Goal: Task Accomplishment & Management: Use online tool/utility

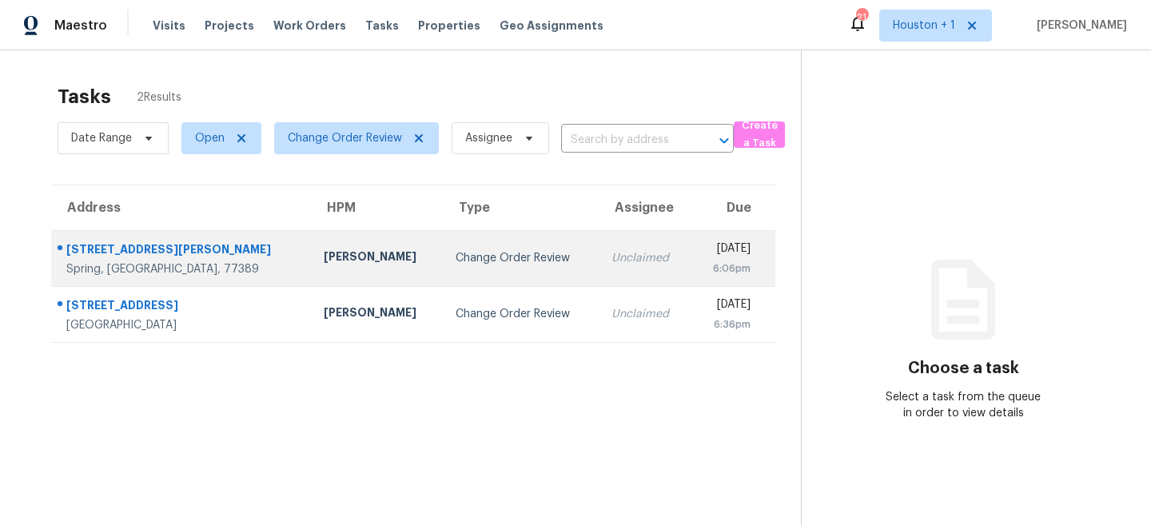
click at [322, 269] on td "[PERSON_NAME]" at bounding box center [377, 258] width 132 height 56
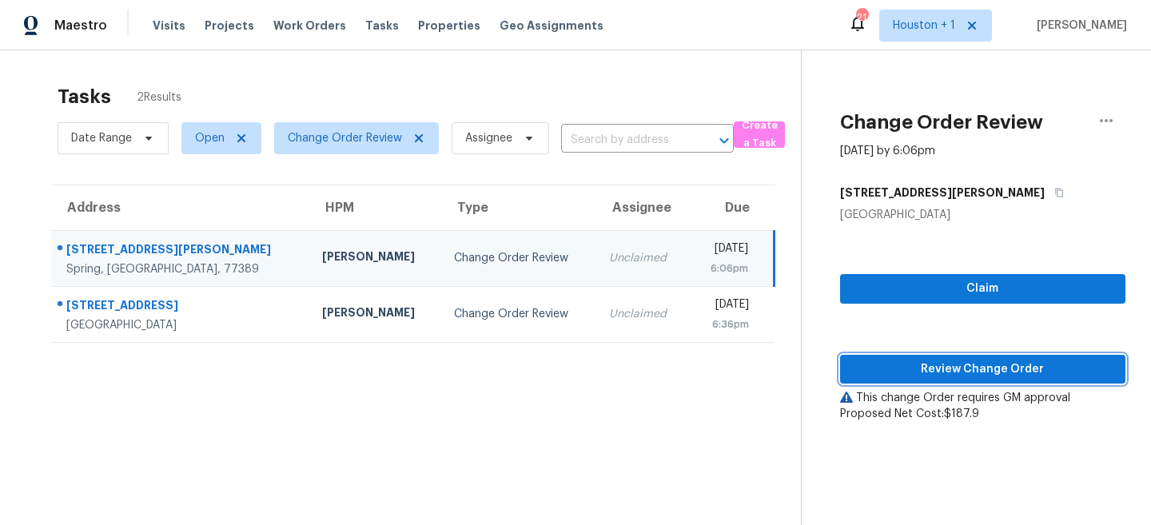
click at [931, 362] on span "Review Change Order" at bounding box center [983, 370] width 260 height 20
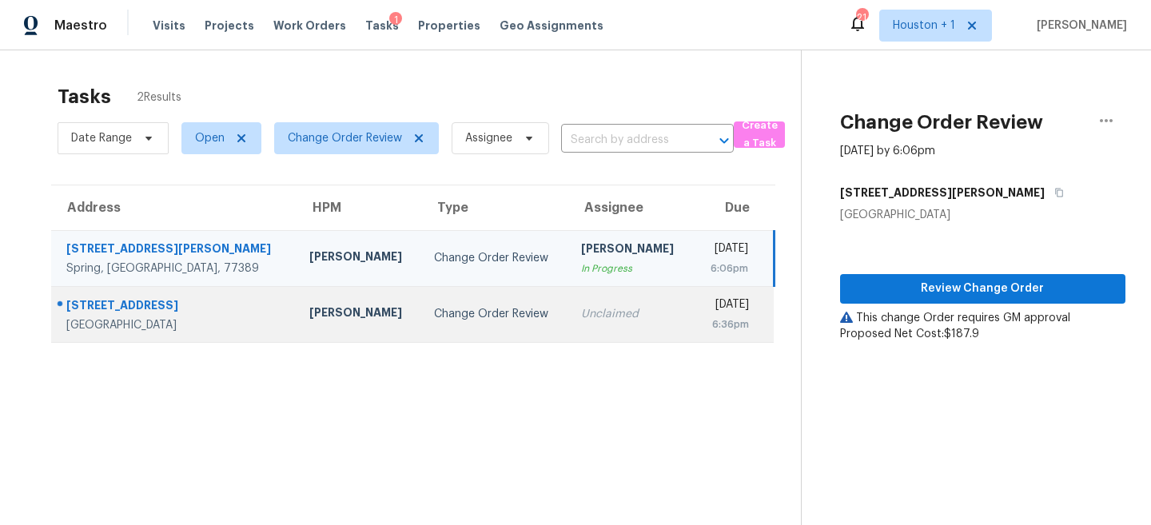
click at [421, 305] on td "Change Order Review" at bounding box center [495, 314] width 148 height 56
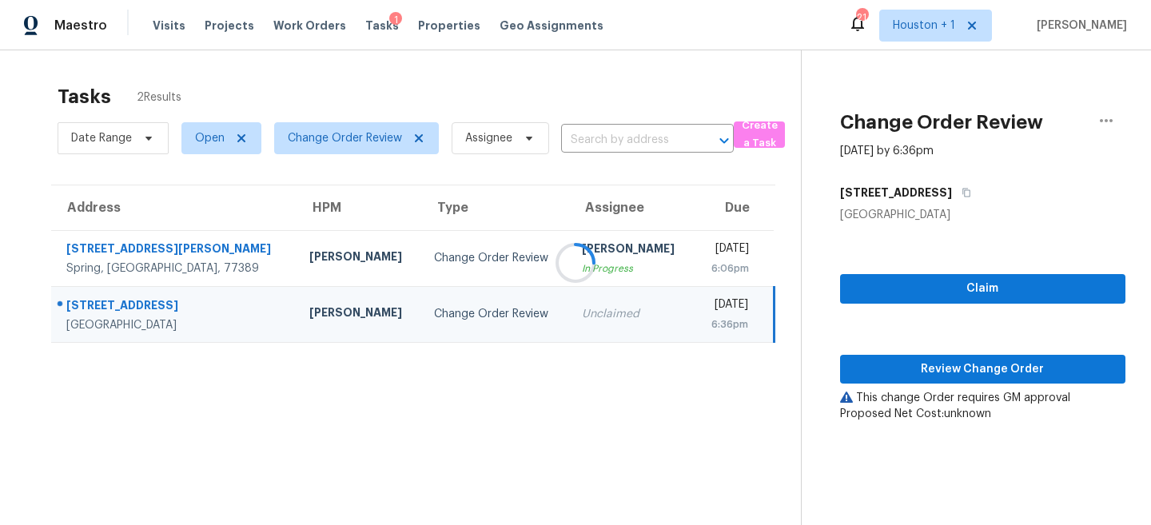
click at [1008, 375] on div at bounding box center [575, 262] width 1151 height 525
click at [966, 374] on span "Review Change Order" at bounding box center [983, 370] width 260 height 20
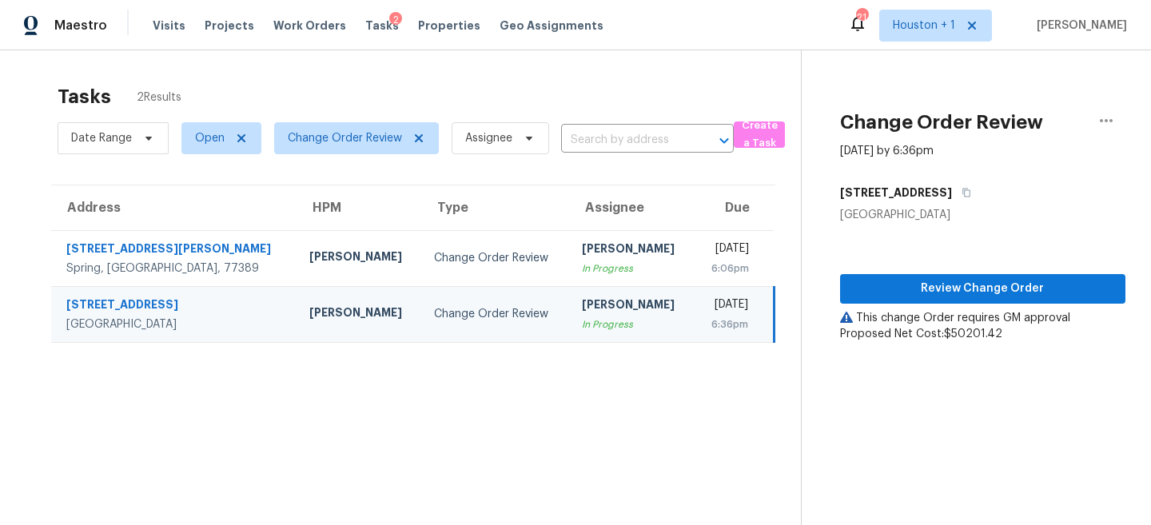
click at [453, 410] on section "Tasks 2 Results Date Range Open Change Order Review Assignee ​ Create a Task Ad…" at bounding box center [413, 325] width 775 height 499
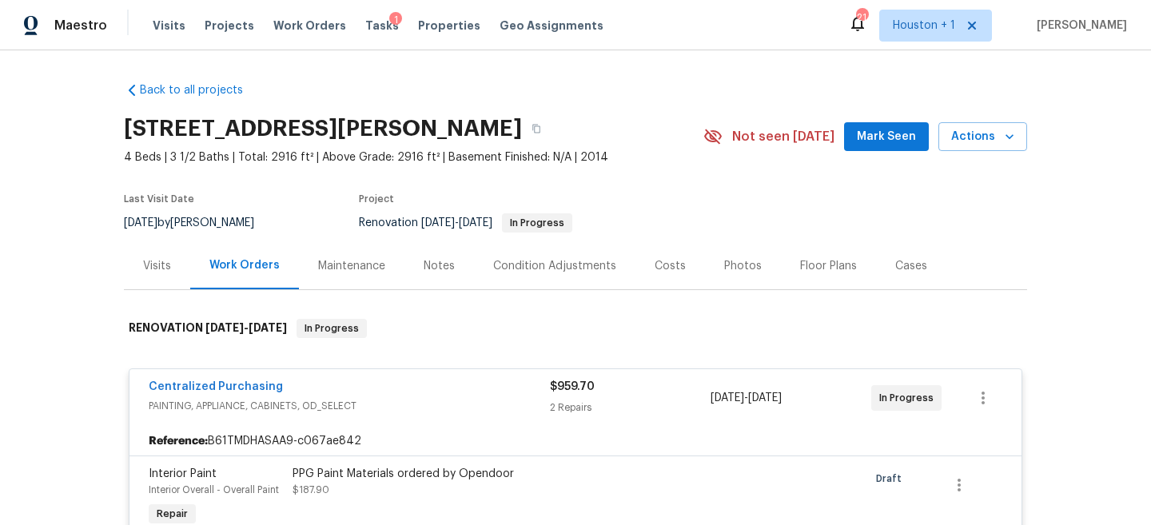
scroll to position [254, 0]
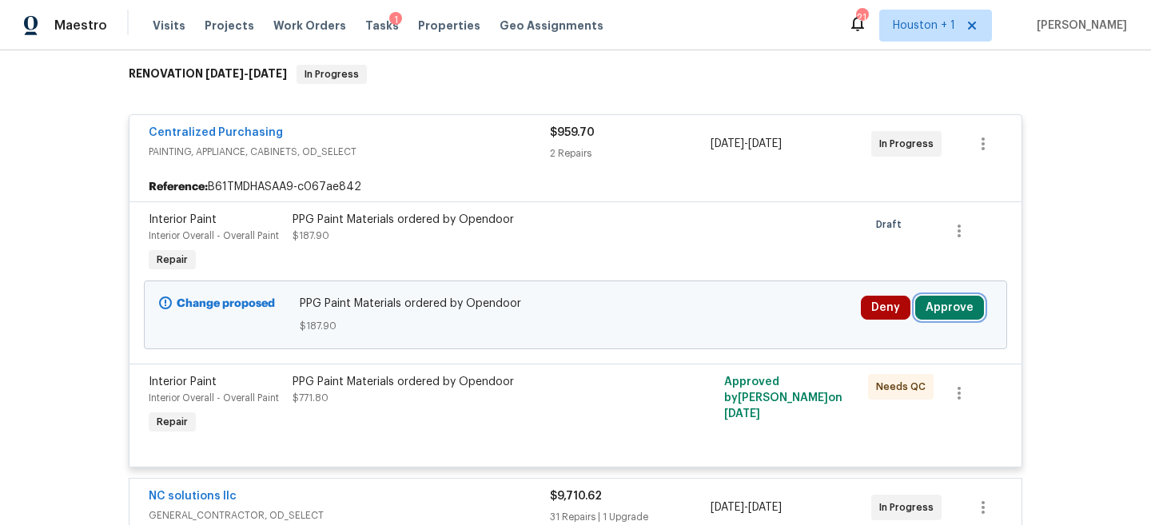
click at [945, 300] on button "Approve" at bounding box center [949, 308] width 69 height 24
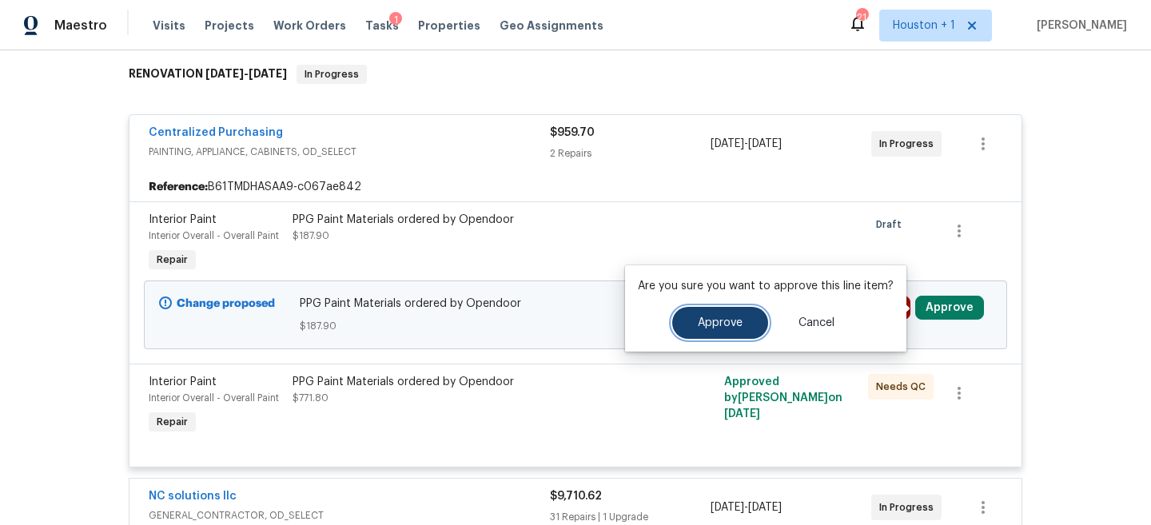
click at [703, 318] on span "Approve" at bounding box center [720, 323] width 45 height 12
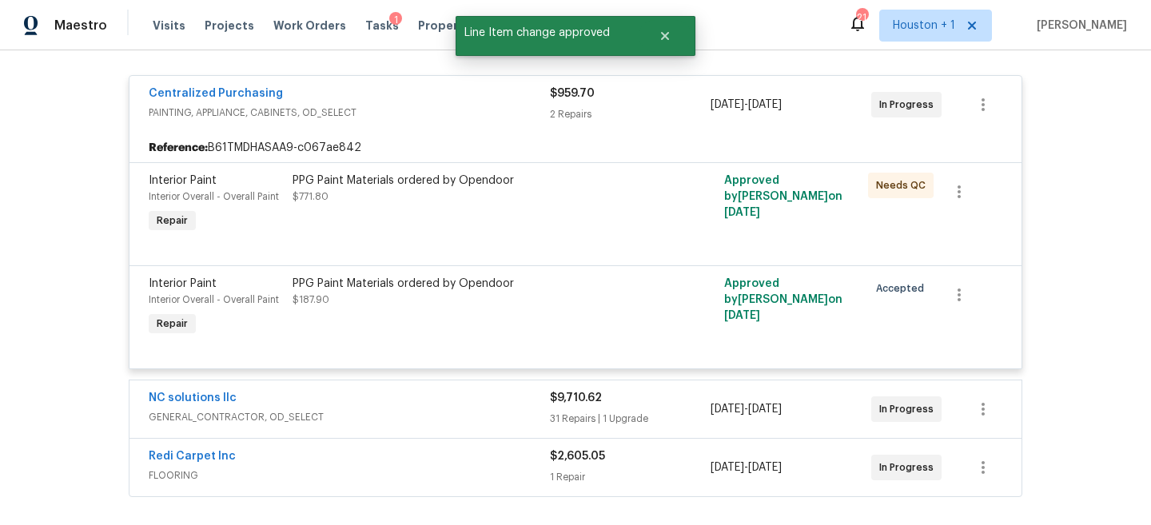
scroll to position [34, 0]
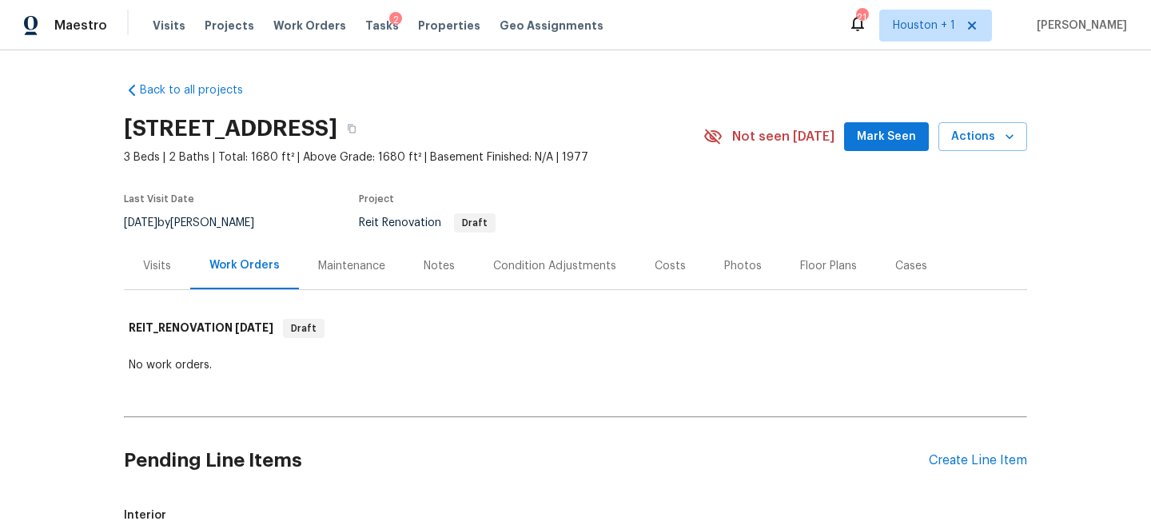
click at [252, 25] on div "Visits Projects Work Orders Tasks 2 Properties Geo Assignments" at bounding box center [388, 26] width 470 height 32
click at [237, 25] on span "Projects" at bounding box center [230, 26] width 50 height 16
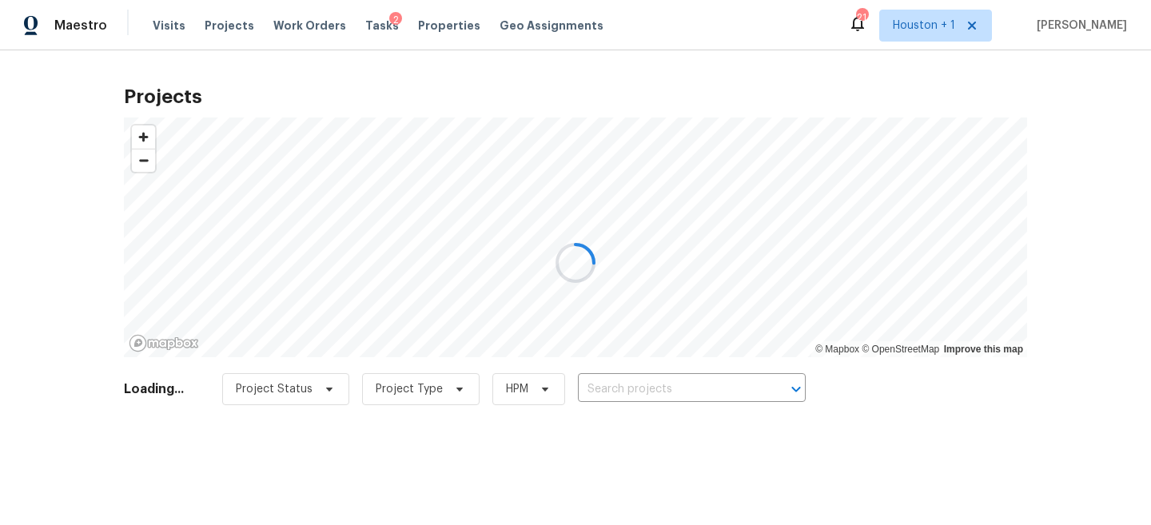
click at [731, 374] on div at bounding box center [575, 262] width 1151 height 525
click at [726, 376] on div at bounding box center [575, 262] width 1151 height 525
click at [692, 382] on div at bounding box center [575, 262] width 1151 height 525
click at [668, 384] on div at bounding box center [575, 262] width 1151 height 525
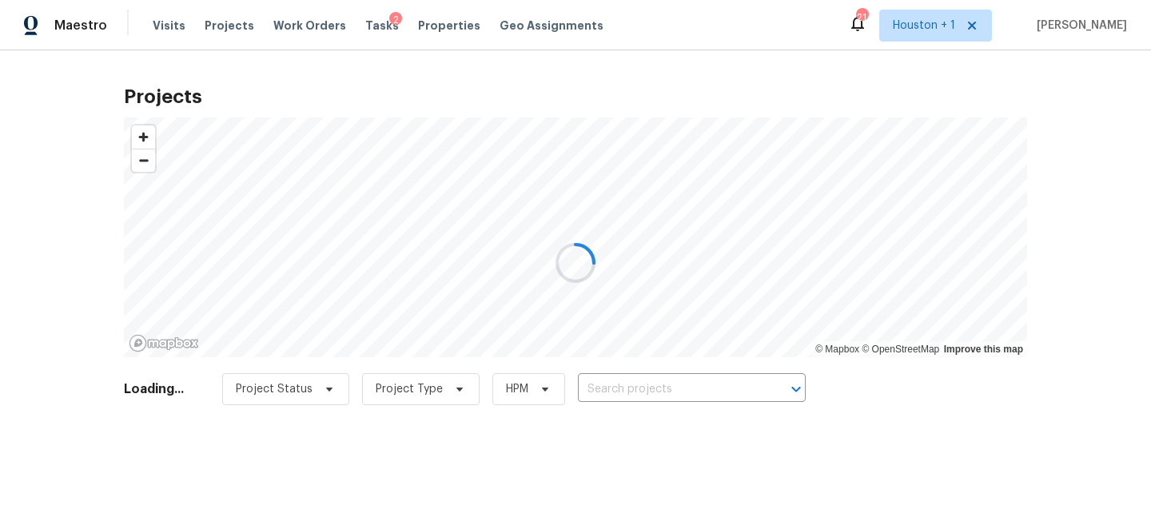
click at [668, 384] on div at bounding box center [575, 262] width 1151 height 525
click at [661, 388] on div at bounding box center [575, 262] width 1151 height 525
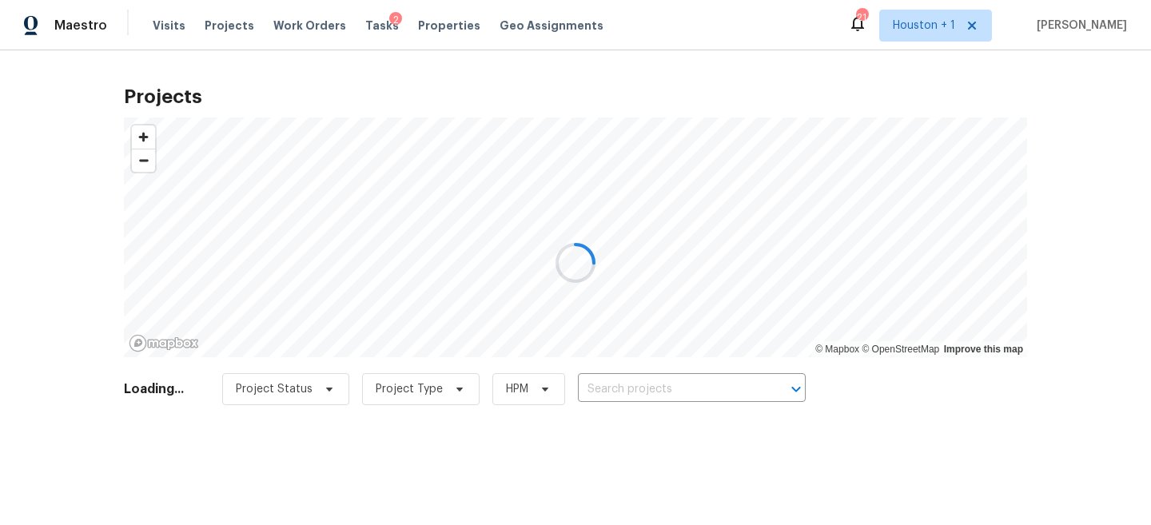
click at [642, 399] on div at bounding box center [575, 262] width 1151 height 525
click at [642, 388] on div at bounding box center [575, 262] width 1151 height 525
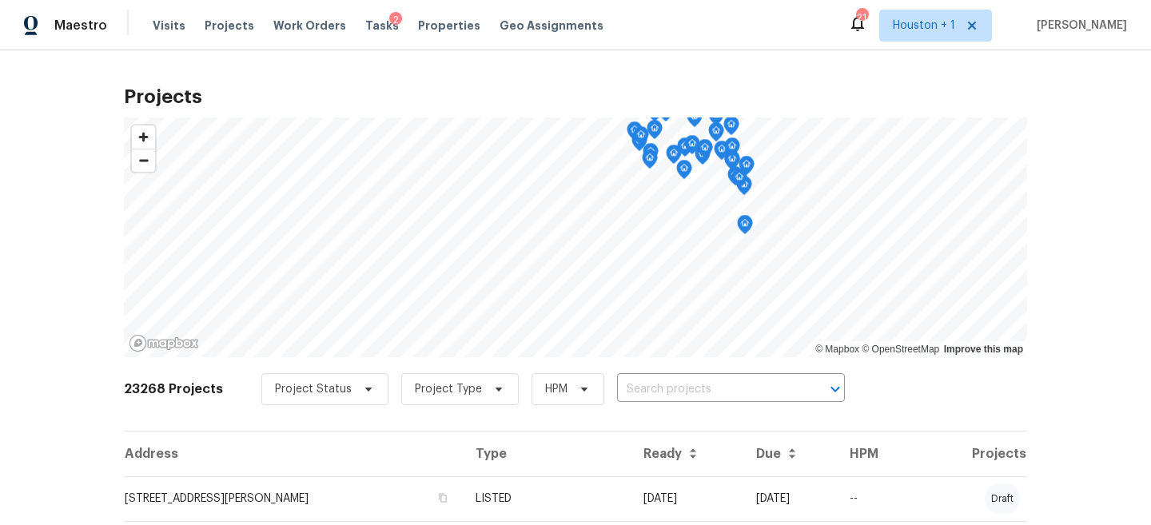
click at [629, 397] on input "text" at bounding box center [708, 389] width 183 height 25
type input "w"
type input "laurel"
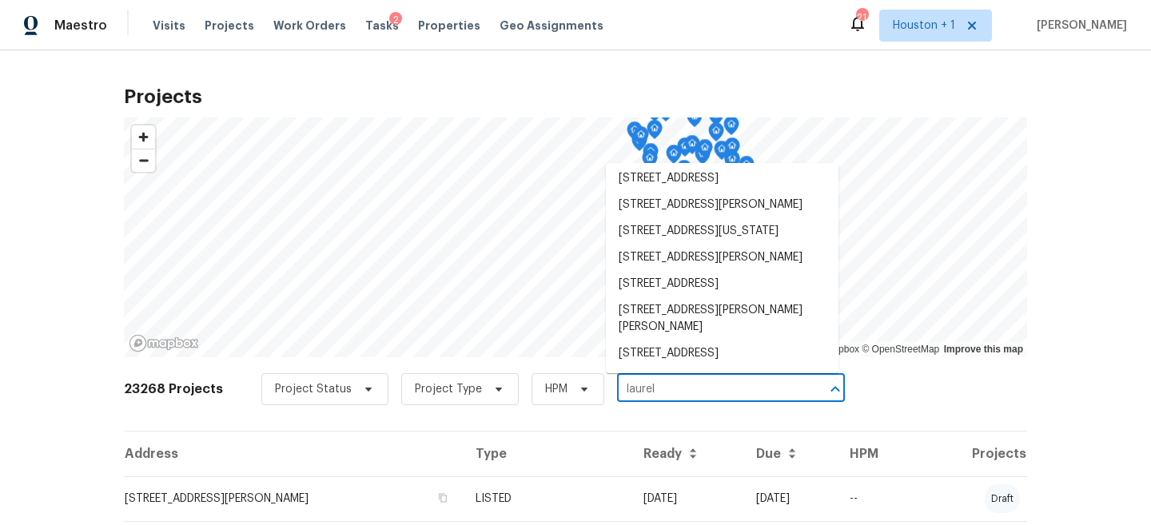
scroll to position [1032, 0]
click at [709, 245] on li "2223 Laurel Branch Way, Houston, TX 77014" at bounding box center [722, 258] width 233 height 26
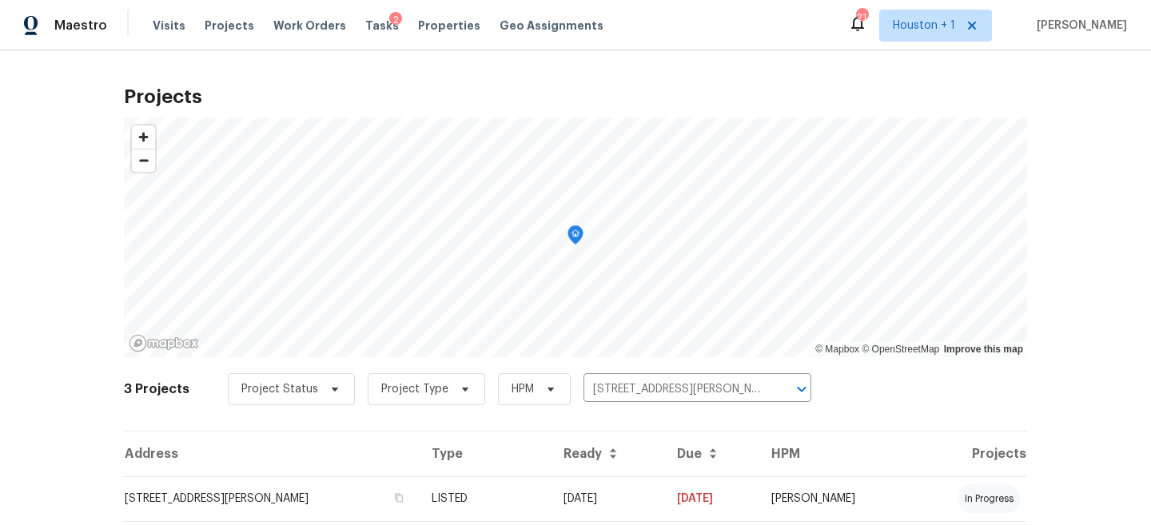
click at [599, 475] on th "Ready" at bounding box center [607, 454] width 113 height 45
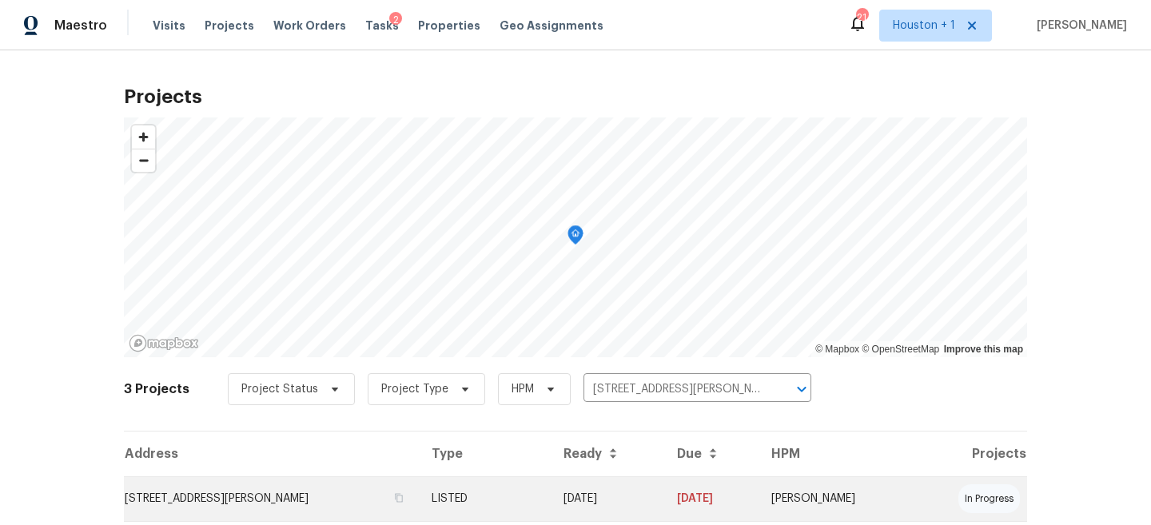
click at [550, 504] on td "LISTED" at bounding box center [484, 498] width 131 height 45
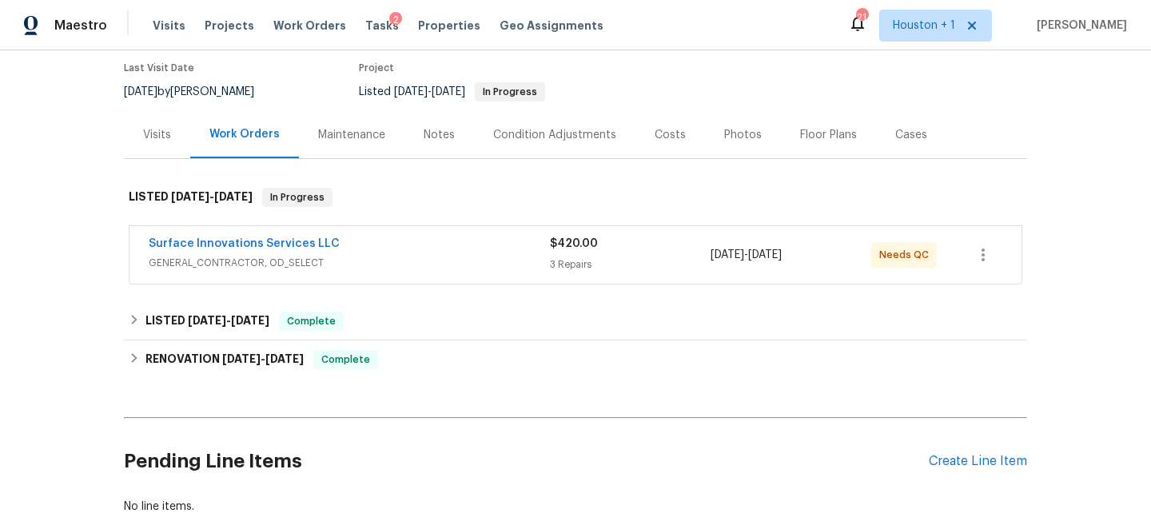
scroll to position [229, 0]
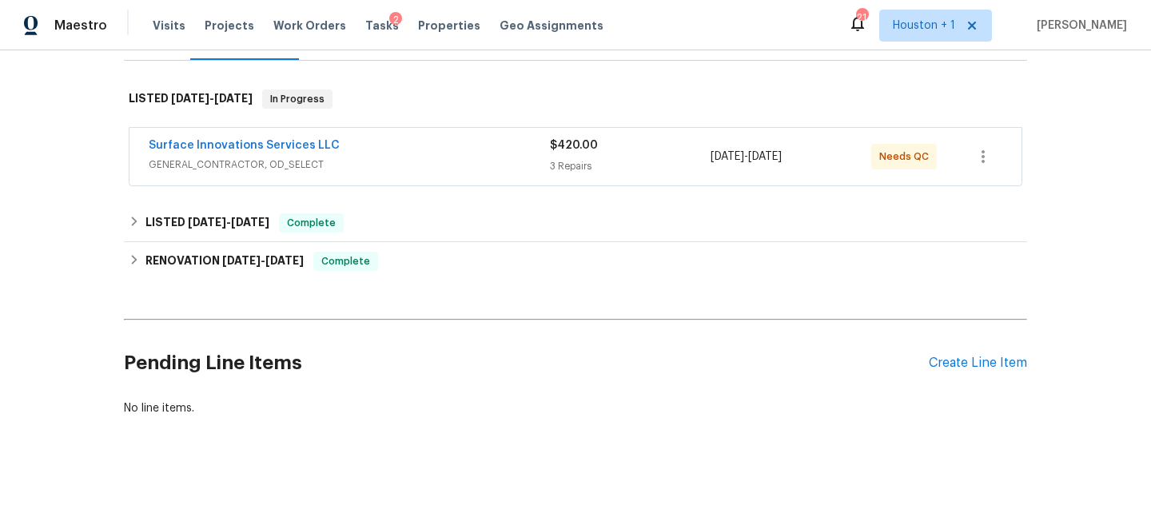
click at [267, 152] on span "Surface Innovations Services LLC" at bounding box center [244, 145] width 191 height 16
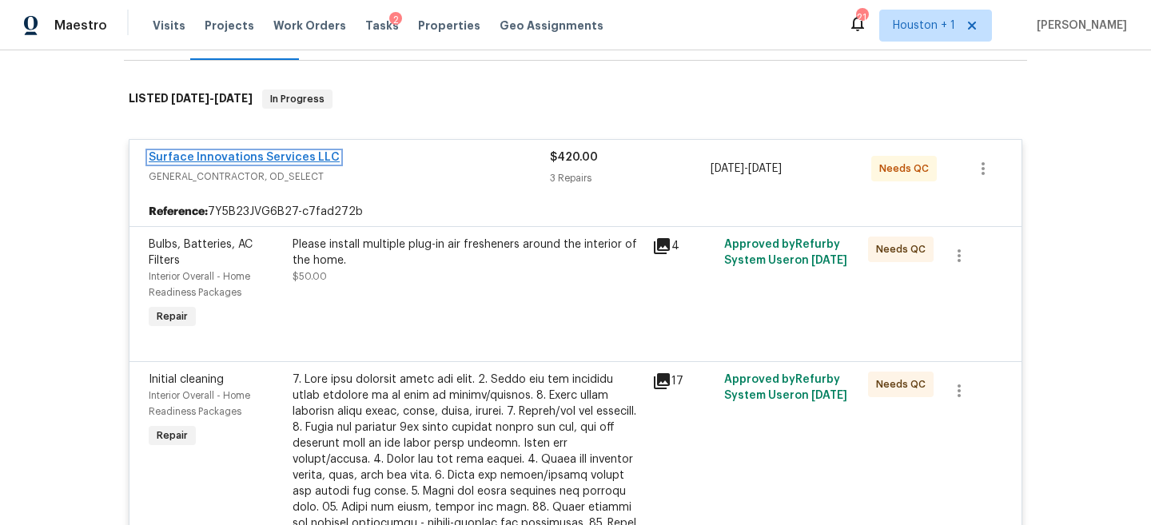
click at [276, 153] on link "Surface Innovations Services LLC" at bounding box center [244, 157] width 191 height 11
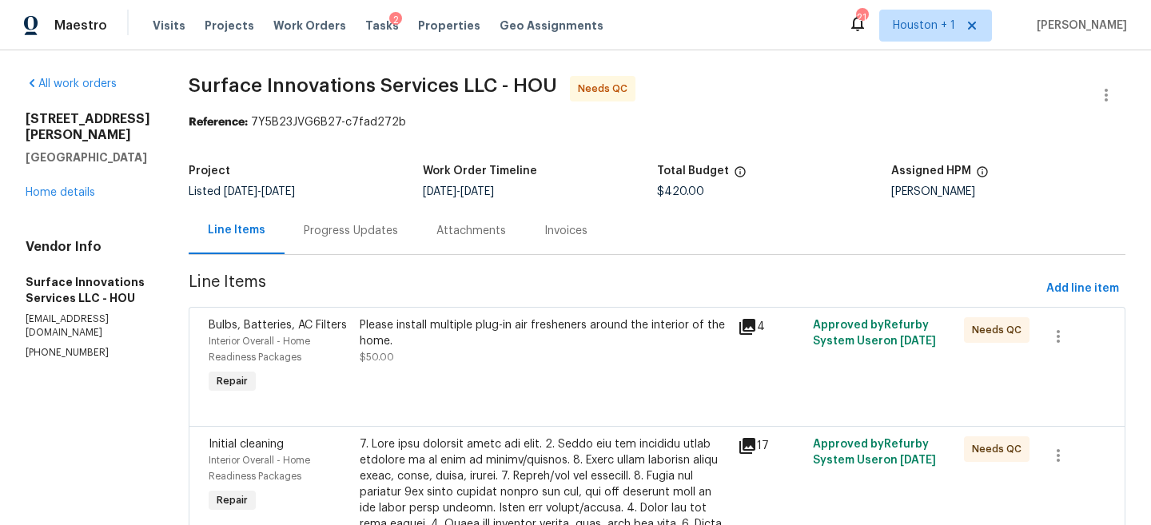
click at [398, 232] on div "Progress Updates" at bounding box center [351, 231] width 94 height 16
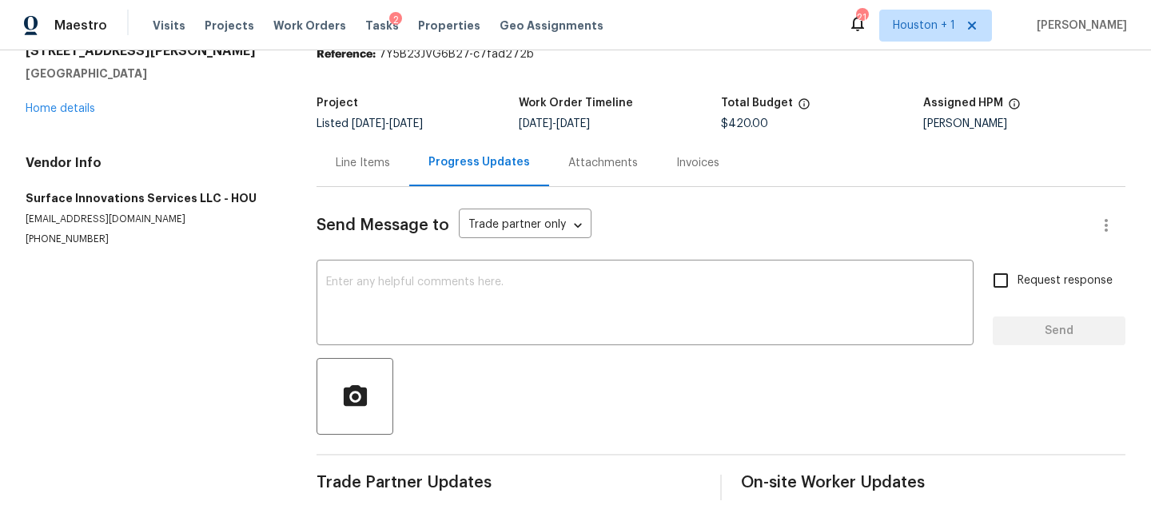
scroll to position [69, 0]
click at [366, 164] on div "Line Items" at bounding box center [363, 162] width 54 height 16
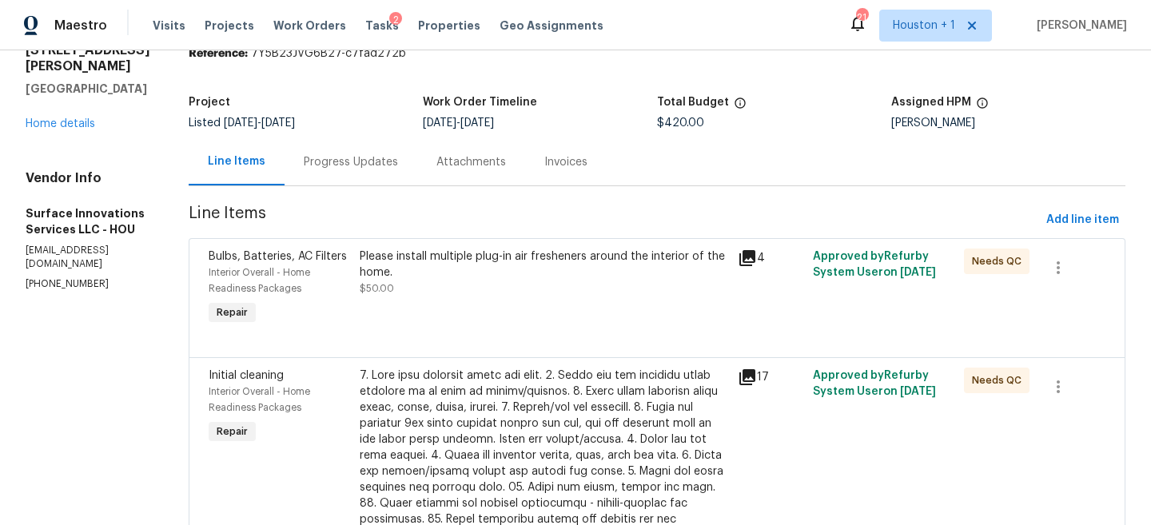
click at [471, 288] on div "Please install multiple plug-in air fresheners around the interior of the home.…" at bounding box center [544, 273] width 368 height 48
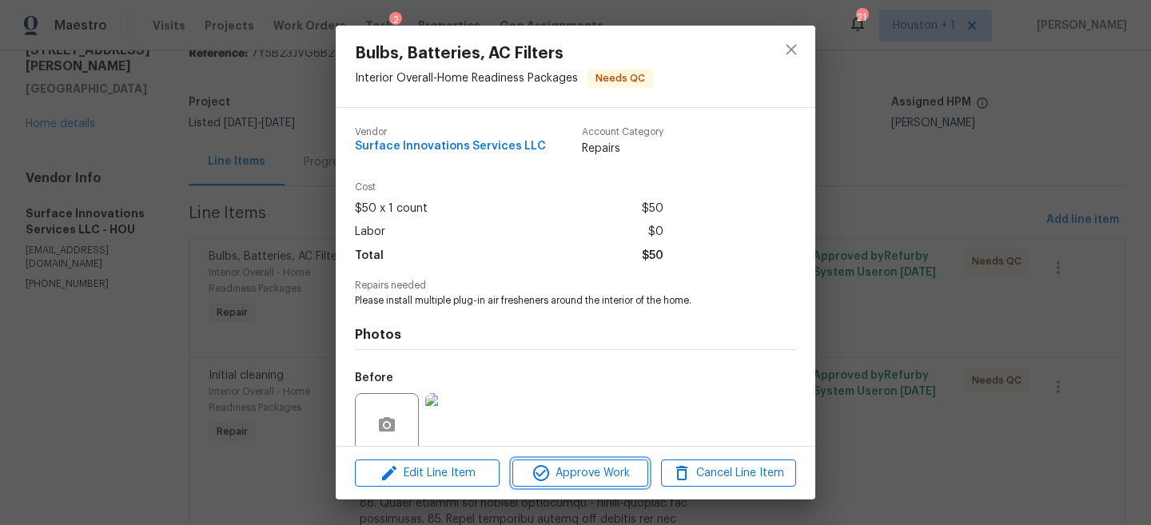
click at [574, 483] on button "Approve Work" at bounding box center [579, 473] width 135 height 28
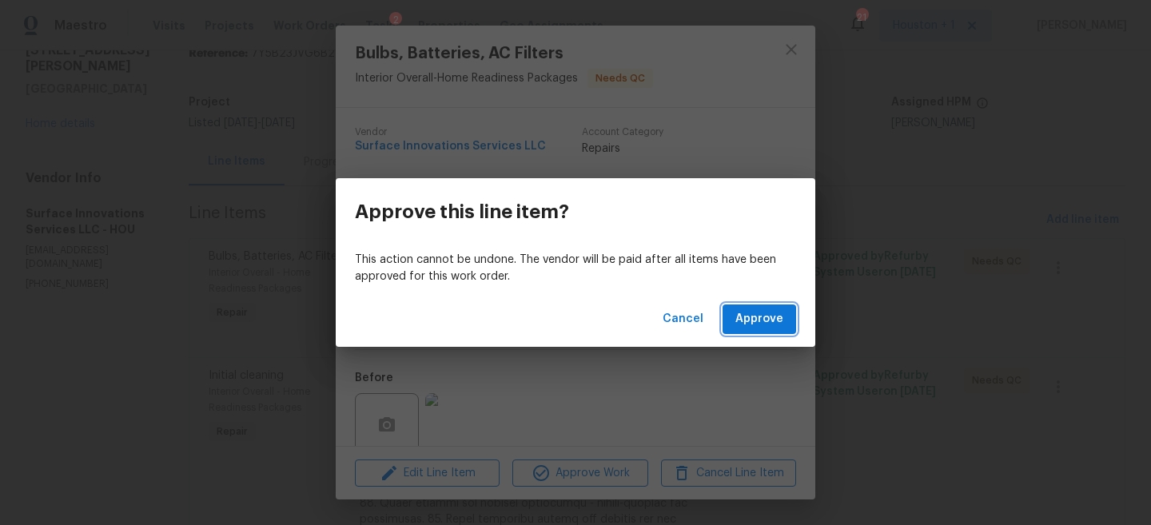
click at [752, 321] on span "Approve" at bounding box center [759, 319] width 48 height 20
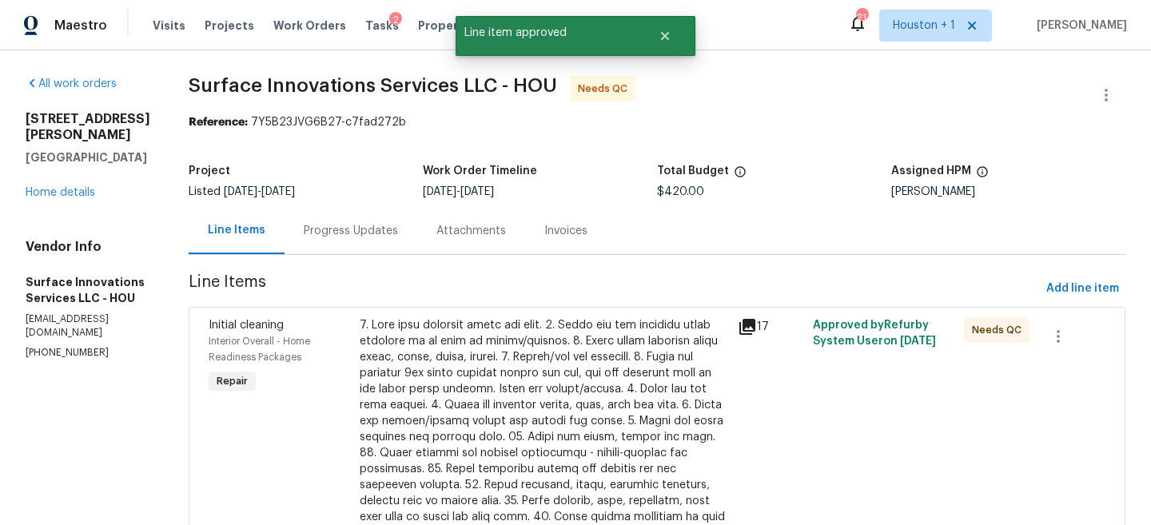
click at [605, 400] on div at bounding box center [544, 485] width 368 height 336
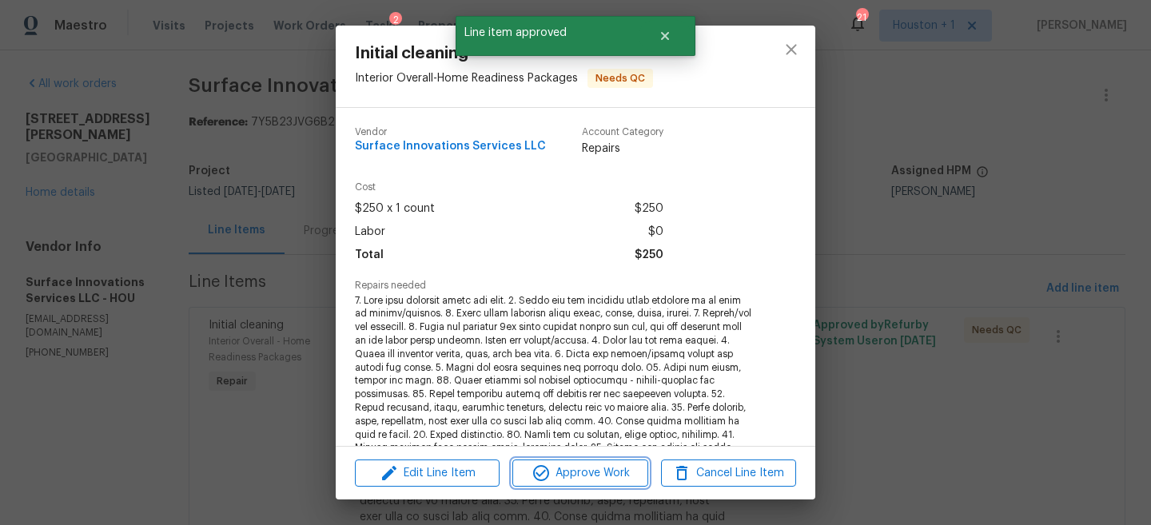
click at [552, 486] on button "Approve Work" at bounding box center [579, 473] width 135 height 28
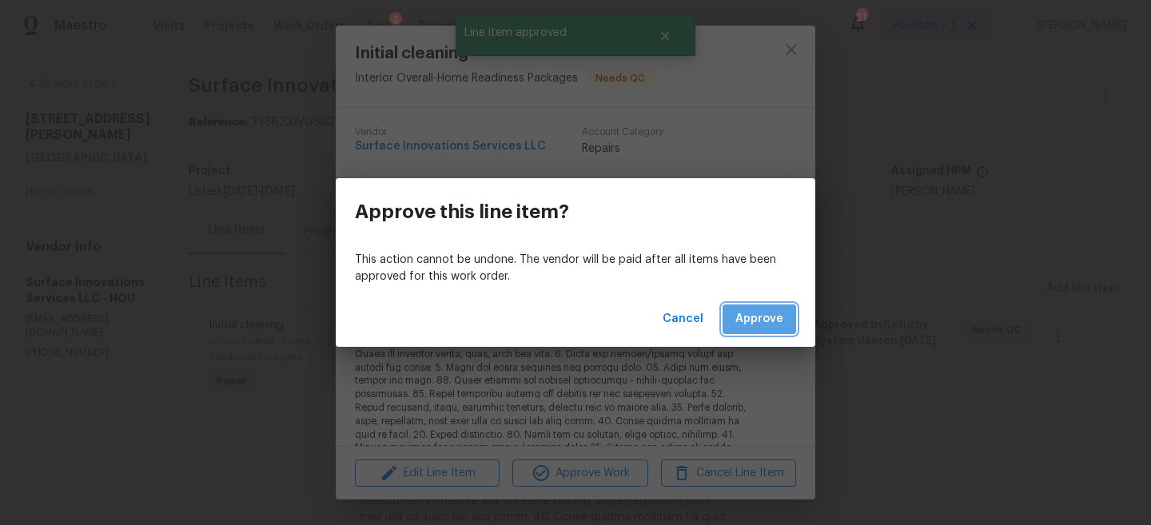
click at [762, 313] on span "Approve" at bounding box center [759, 319] width 48 height 20
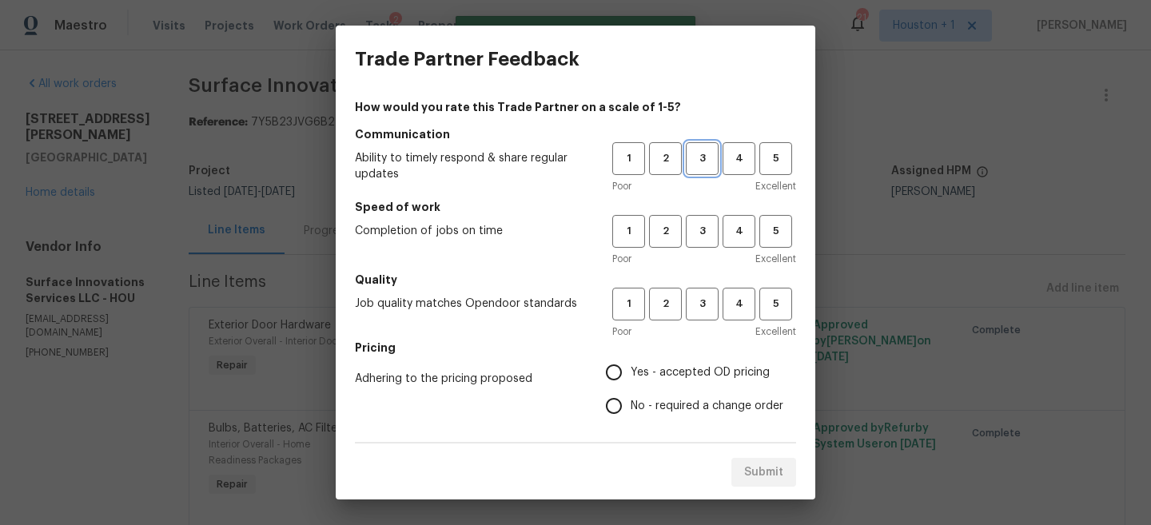
click at [705, 158] on span "3" at bounding box center [702, 158] width 30 height 18
click at [705, 213] on h5 "Speed of work" at bounding box center [575, 207] width 441 height 16
click at [701, 226] on span "3" at bounding box center [702, 231] width 30 height 18
click at [699, 325] on div "Poor Excellent" at bounding box center [704, 332] width 184 height 16
click at [700, 304] on span "3" at bounding box center [702, 304] width 30 height 18
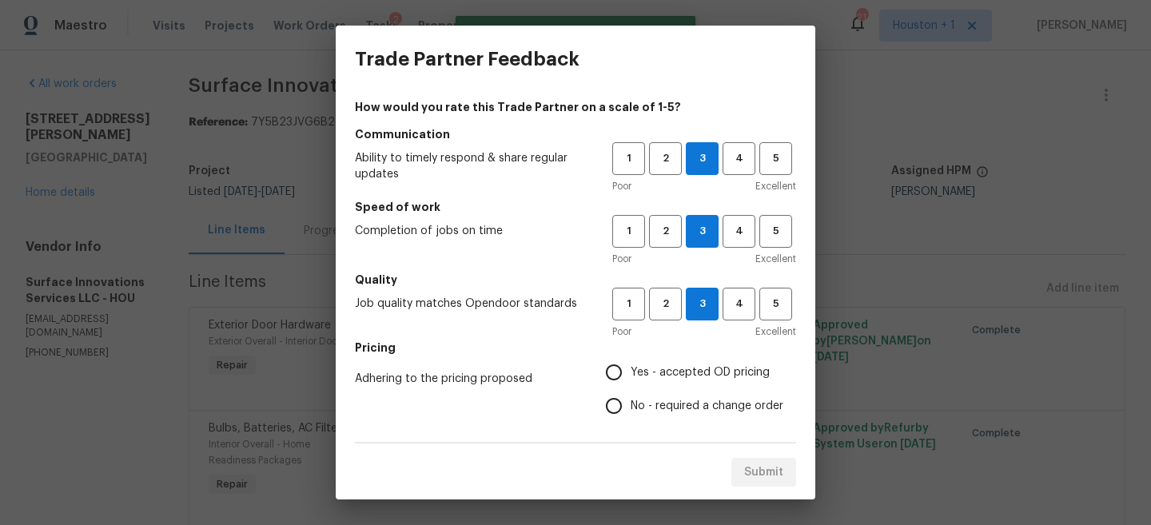
click at [670, 367] on span "Yes - accepted OD pricing" at bounding box center [699, 372] width 139 height 17
click at [630, 367] on input "Yes - accepted OD pricing" at bounding box center [614, 373] width 34 height 34
radio input "true"
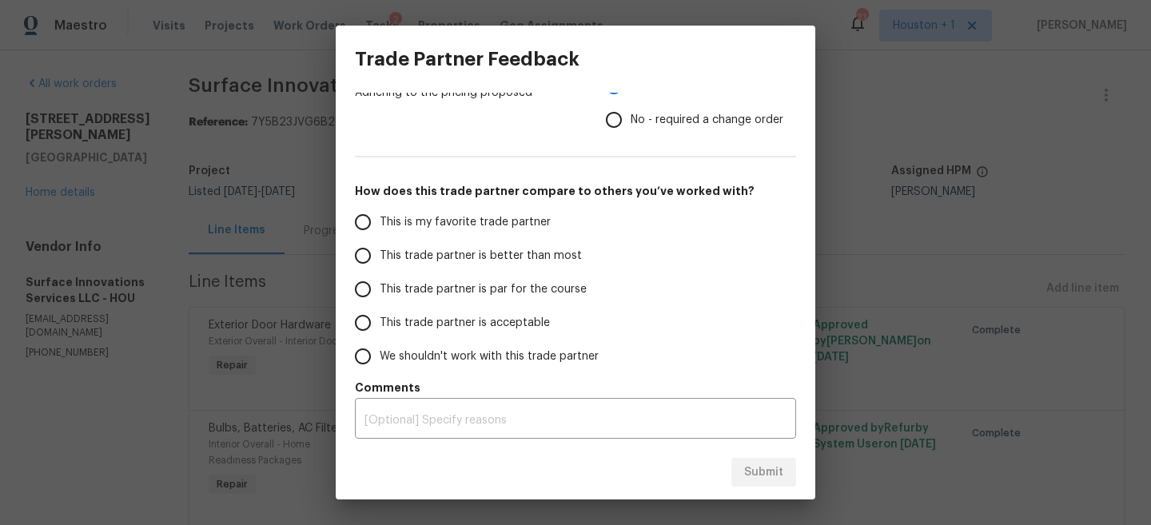
click at [473, 271] on label "This trade partner is better than most" at bounding box center [472, 256] width 253 height 34
click at [380, 271] on input "This trade partner is better than most" at bounding box center [363, 256] width 34 height 34
radio input "false"
click at [473, 277] on label "This trade partner is par for the course" at bounding box center [472, 289] width 253 height 34
click at [380, 277] on input "This trade partner is par for the course" at bounding box center [363, 289] width 34 height 34
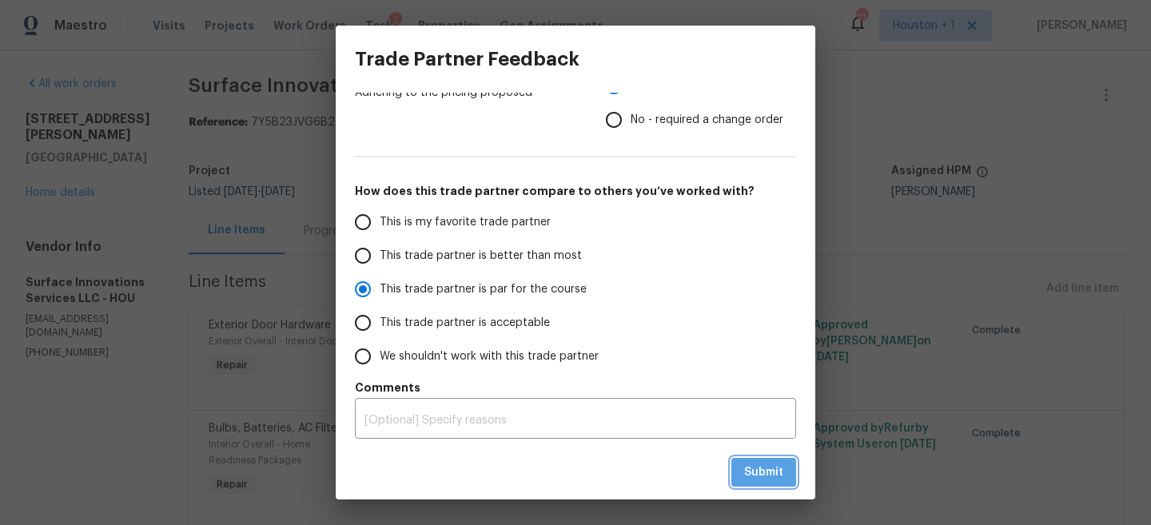
click at [767, 483] on button "Submit" at bounding box center [763, 473] width 65 height 30
radio input "true"
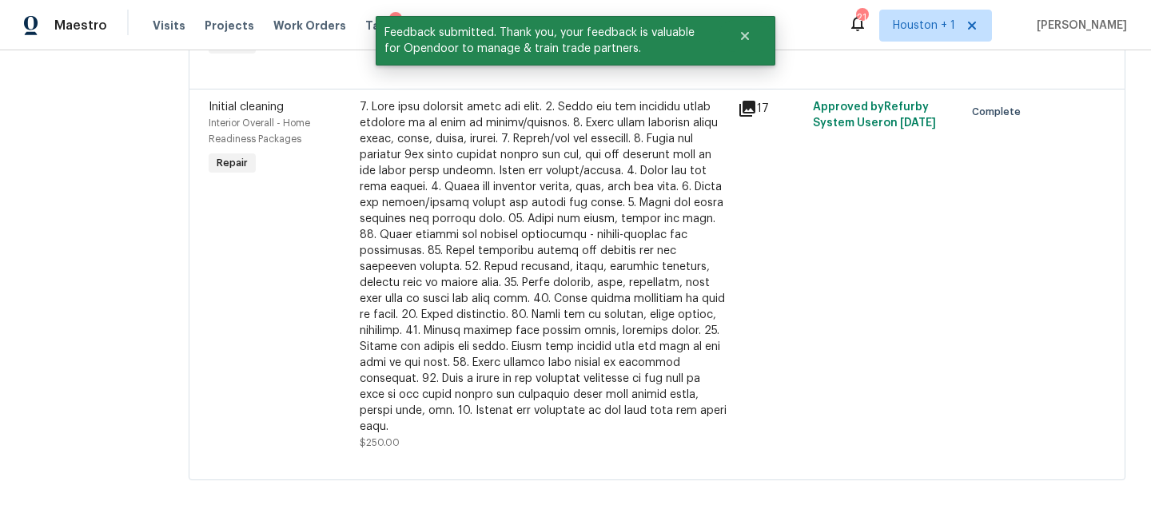
scroll to position [0, 0]
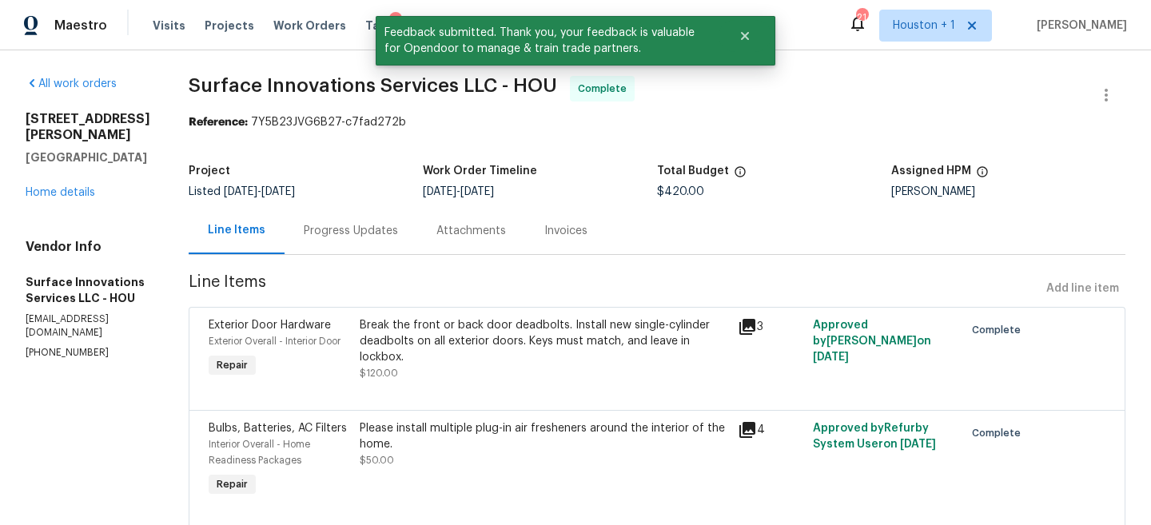
click at [78, 169] on div "2223 Laurel Branch Way Houston, TX 77014 Home details" at bounding box center [88, 155] width 125 height 89
click at [74, 187] on link "Home details" at bounding box center [61, 192] width 70 height 11
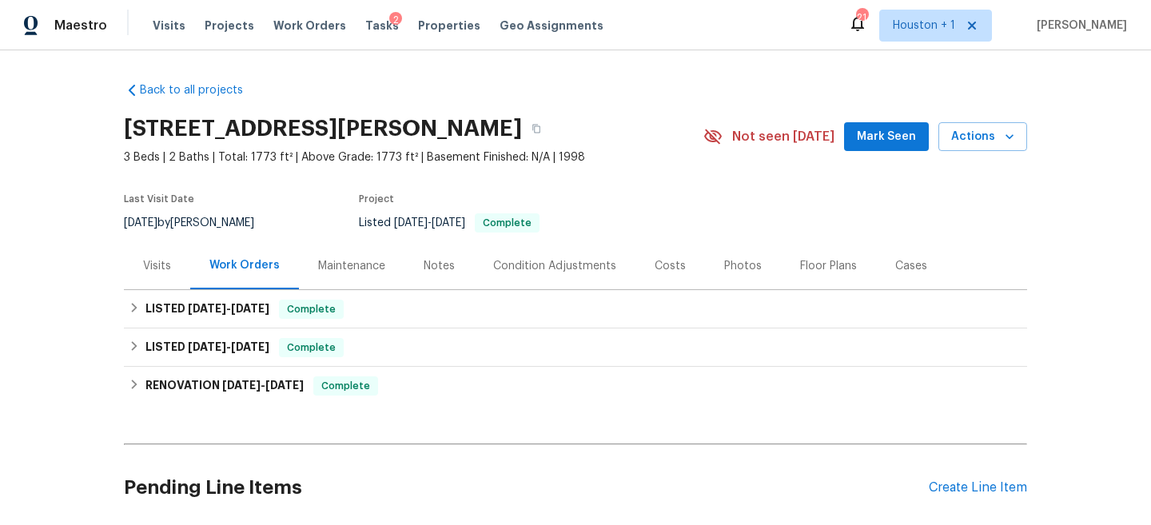
click at [709, 62] on div "Back to all projects 2223 Laurel Branch Way, Houston, TX 77014 3 Beds | 2 Baths…" at bounding box center [575, 287] width 1151 height 475
